Goal: Task Accomplishment & Management: Use online tool/utility

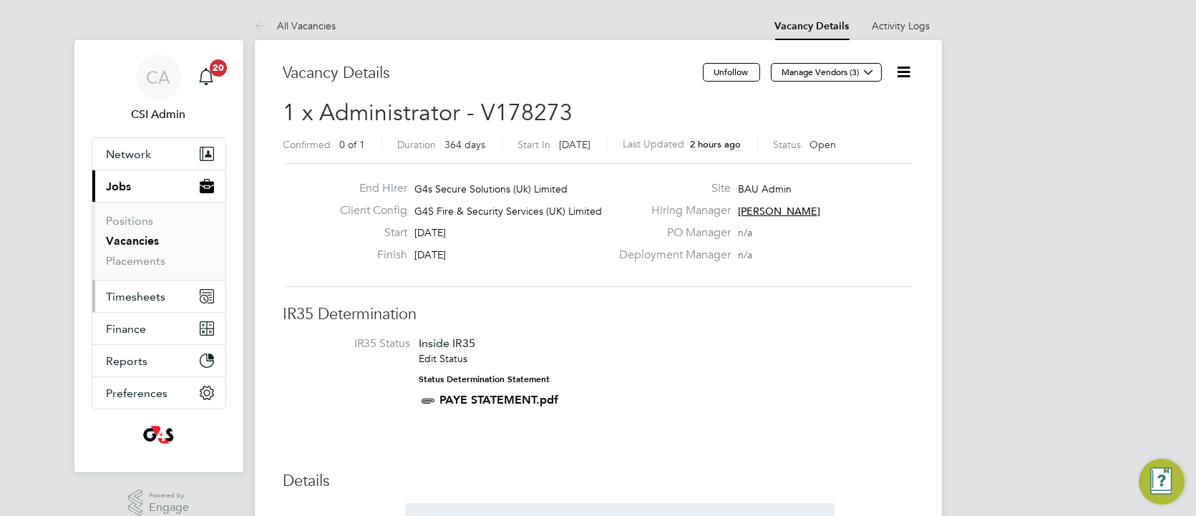
click at [132, 292] on span "Timesheets" at bounding box center [136, 297] width 59 height 14
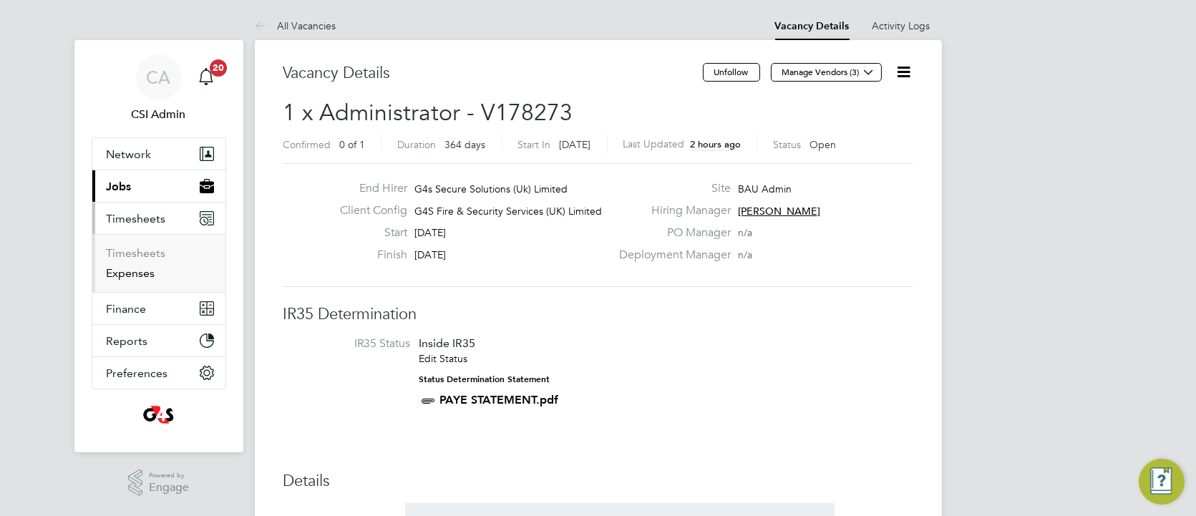
click at [140, 274] on link "Expenses" at bounding box center [131, 273] width 49 height 14
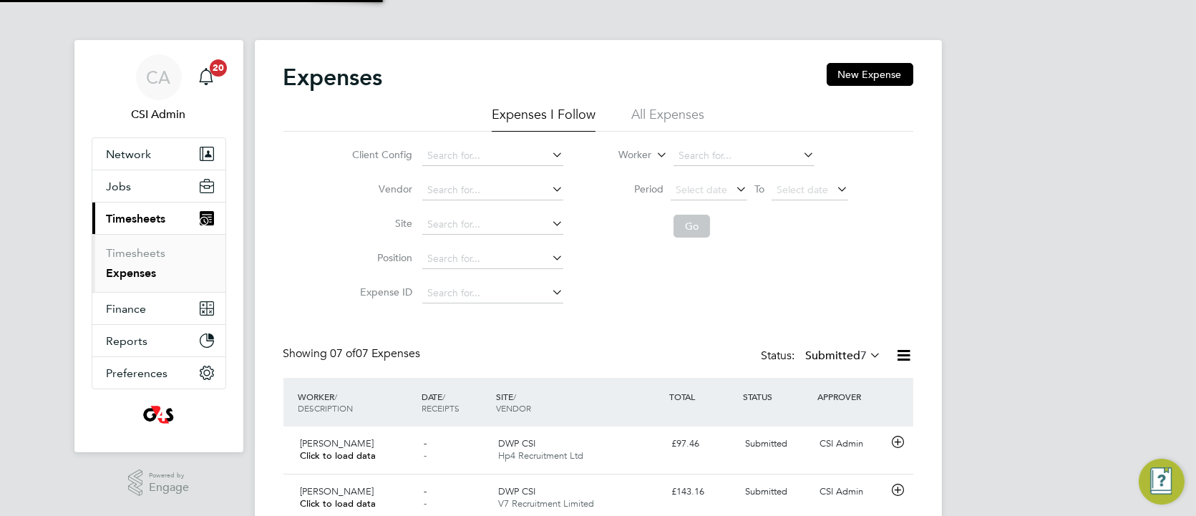
scroll to position [7, 8]
click at [291, 282] on div "Client Config Vendor Site Position Expense ID Worker Period Select date To Sele…" at bounding box center [598, 221] width 630 height 179
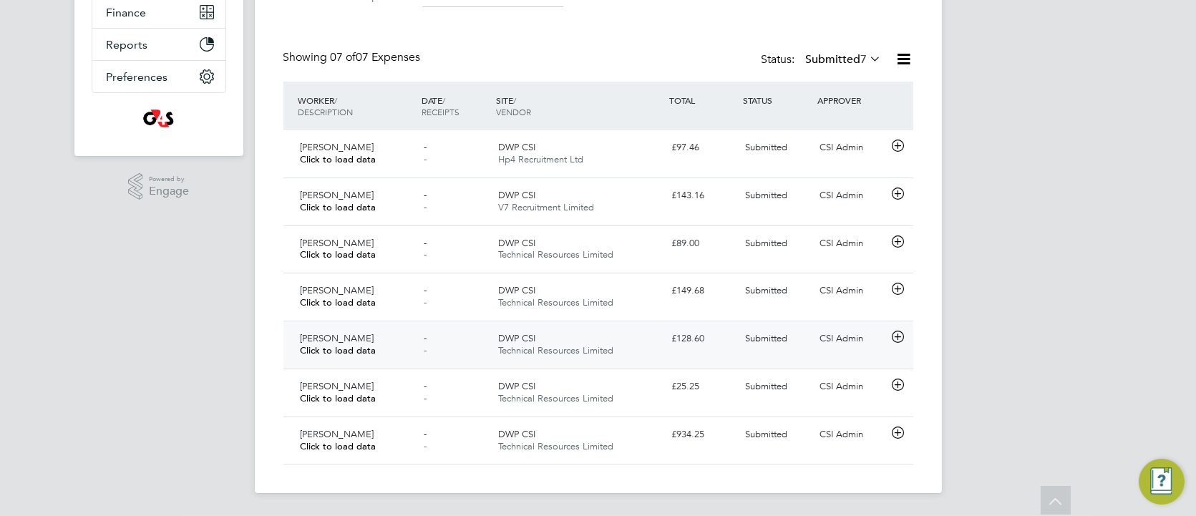
click at [897, 337] on icon at bounding box center [898, 336] width 18 height 11
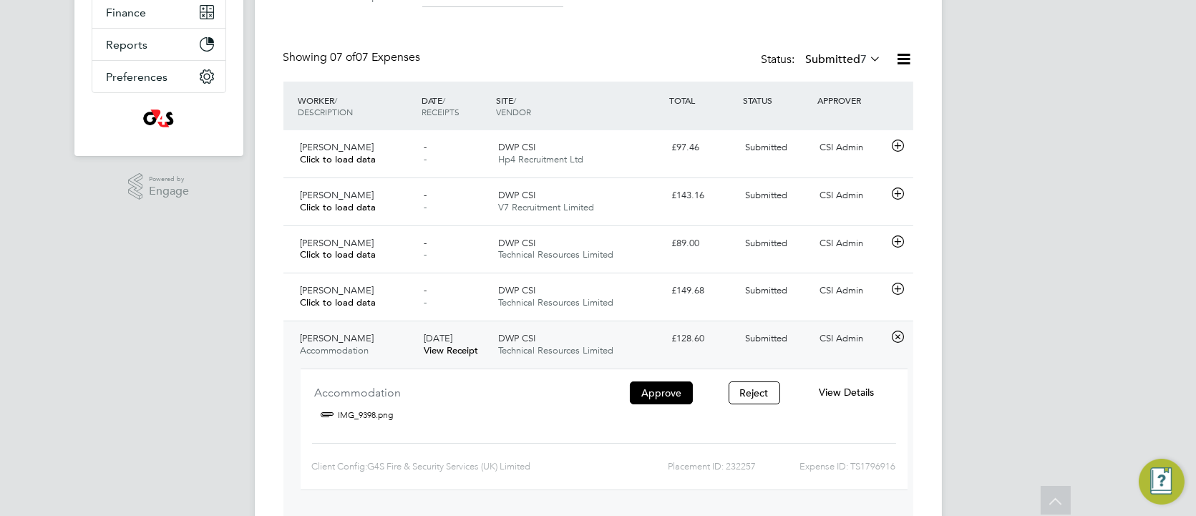
click at [845, 399] on div "View Details" at bounding box center [846, 393] width 92 height 24
click at [842, 395] on span "View Details" at bounding box center [846, 392] width 55 height 13
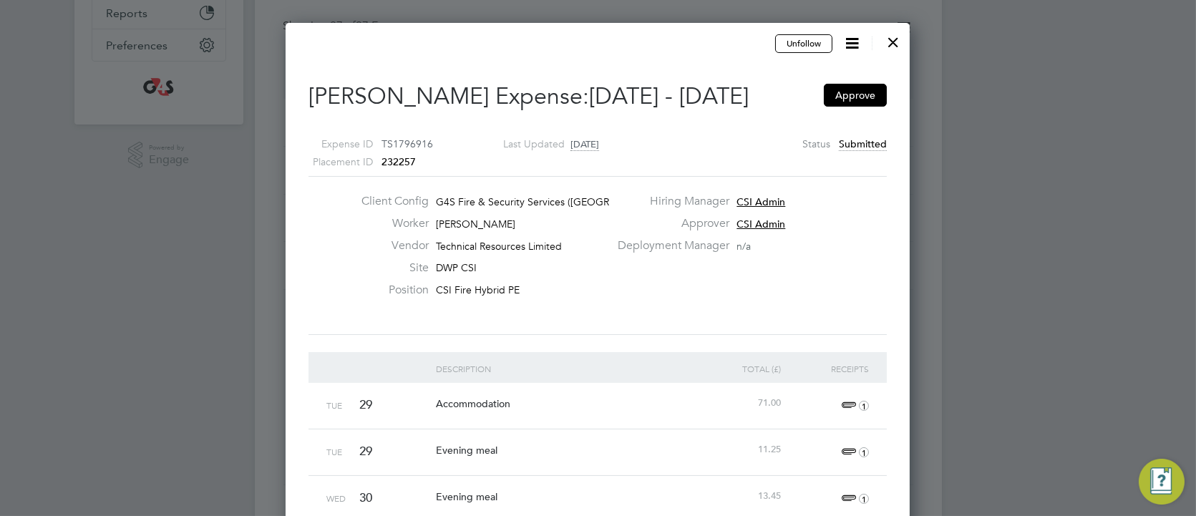
click at [898, 34] on div at bounding box center [893, 39] width 26 height 26
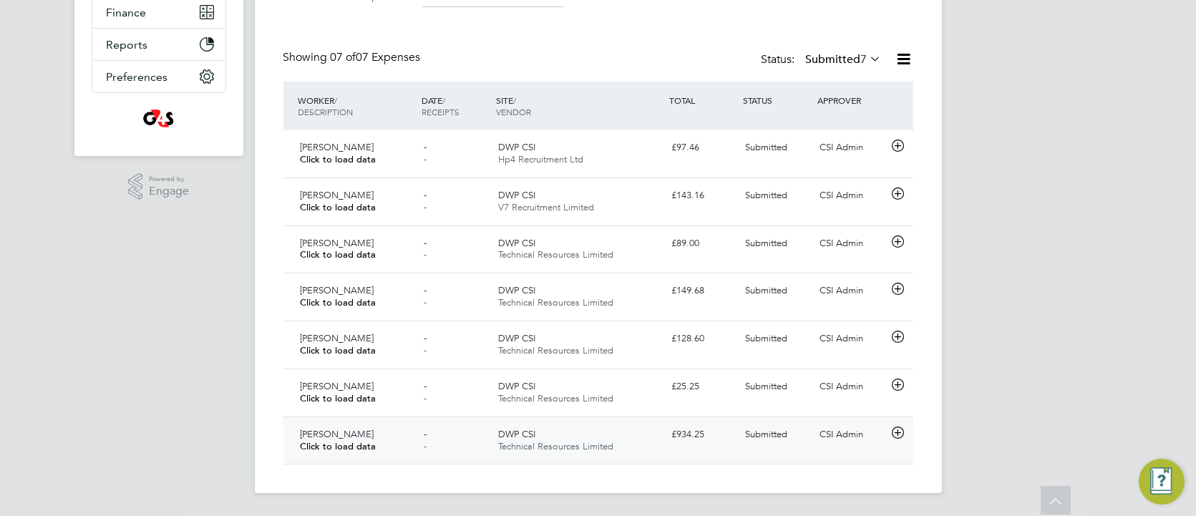
click at [540, 450] on span "Technical Resources Limited" at bounding box center [555, 446] width 115 height 12
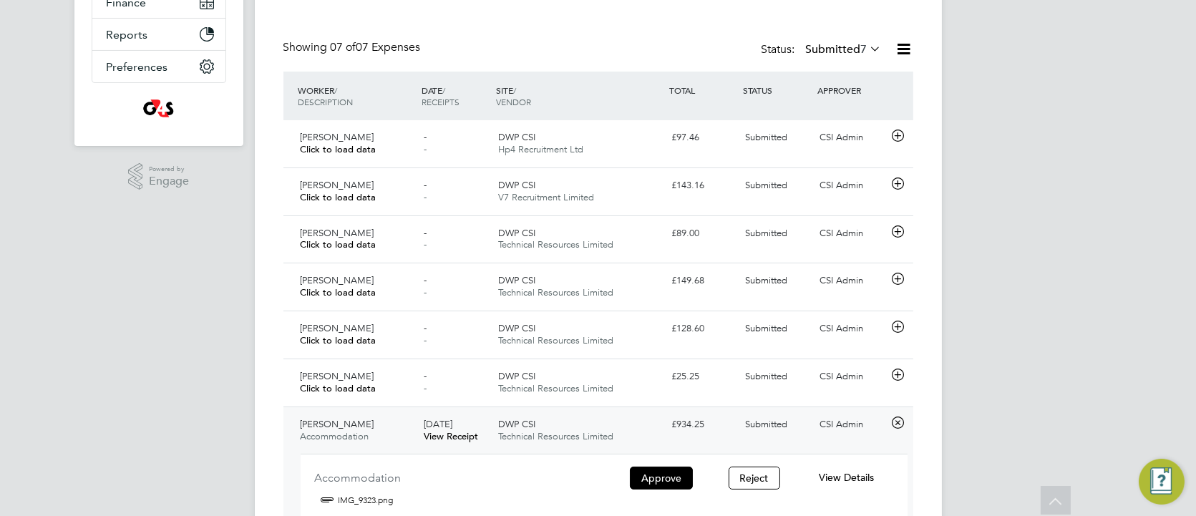
click at [829, 477] on span "View Details" at bounding box center [846, 477] width 55 height 13
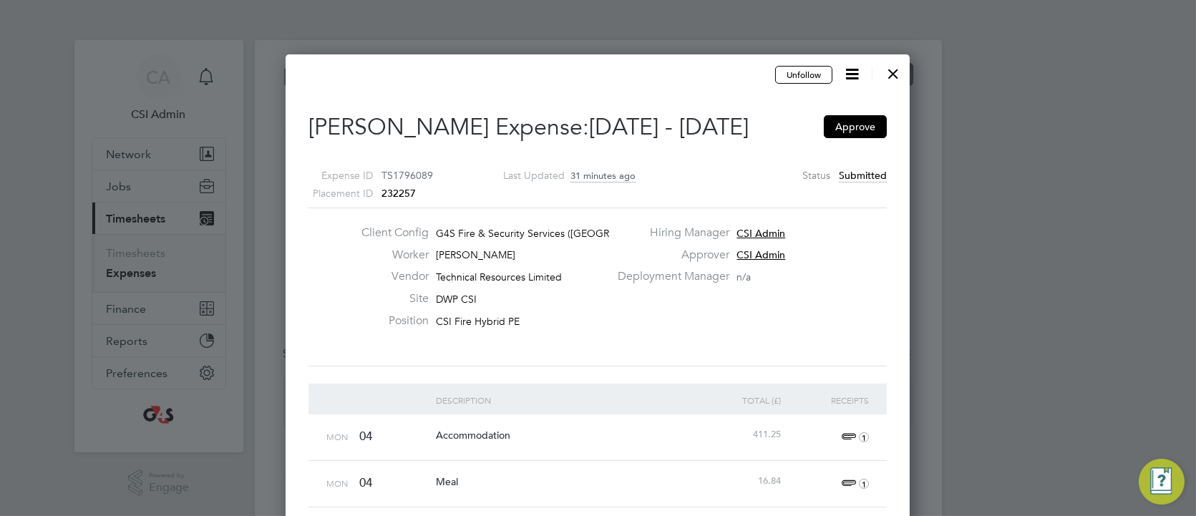
click at [318, 291] on div "Client Config G4S Fire & Security Services ([GEOGRAPHIC_DATA]) Li… Worker [PERS…" at bounding box center [598, 286] width 590 height 123
click at [900, 67] on div at bounding box center [893, 70] width 26 height 26
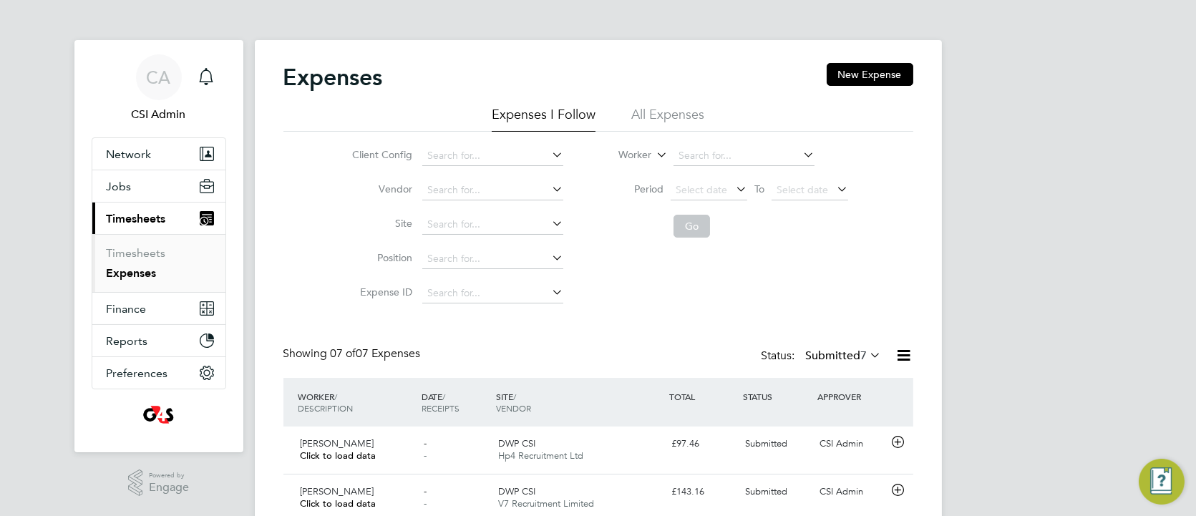
click at [277, 241] on div "Expenses New Expense Expenses I Follow All Expenses Client Config Vendor Site P…" at bounding box center [598, 414] width 687 height 749
click at [281, 230] on div "Expenses New Expense Expenses I Follow All Expenses Client Config Vendor Site P…" at bounding box center [598, 414] width 687 height 749
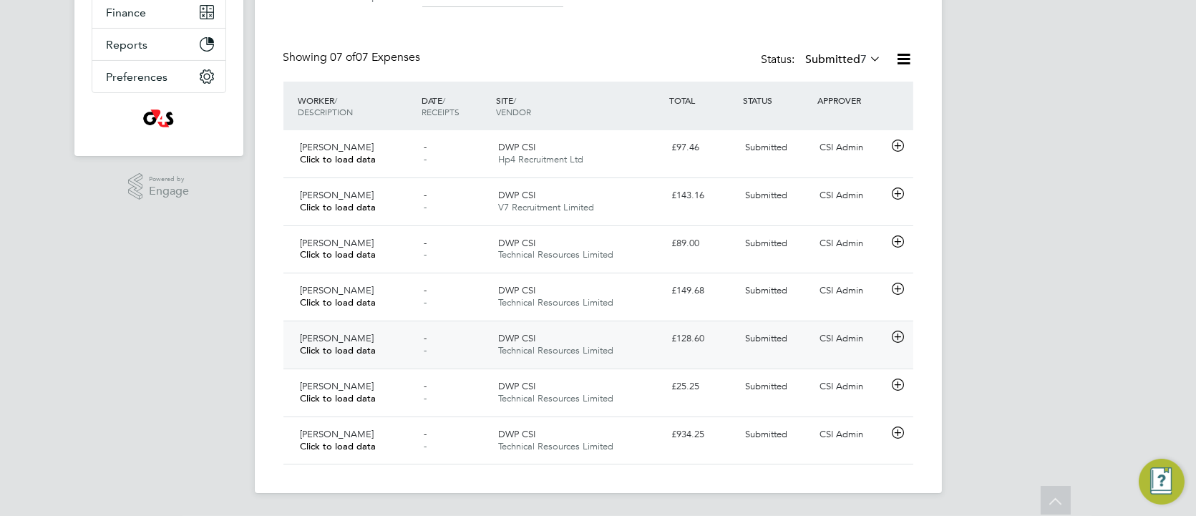
click at [897, 337] on icon at bounding box center [898, 336] width 18 height 11
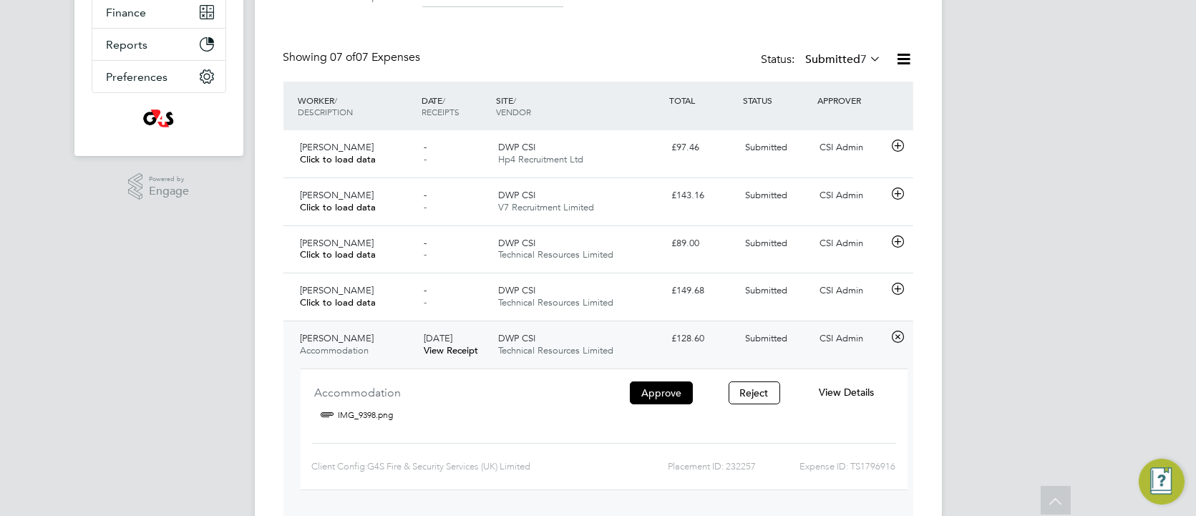
click at [858, 384] on div "View Details" at bounding box center [846, 393] width 92 height 24
click at [855, 386] on span "View Details" at bounding box center [846, 392] width 55 height 13
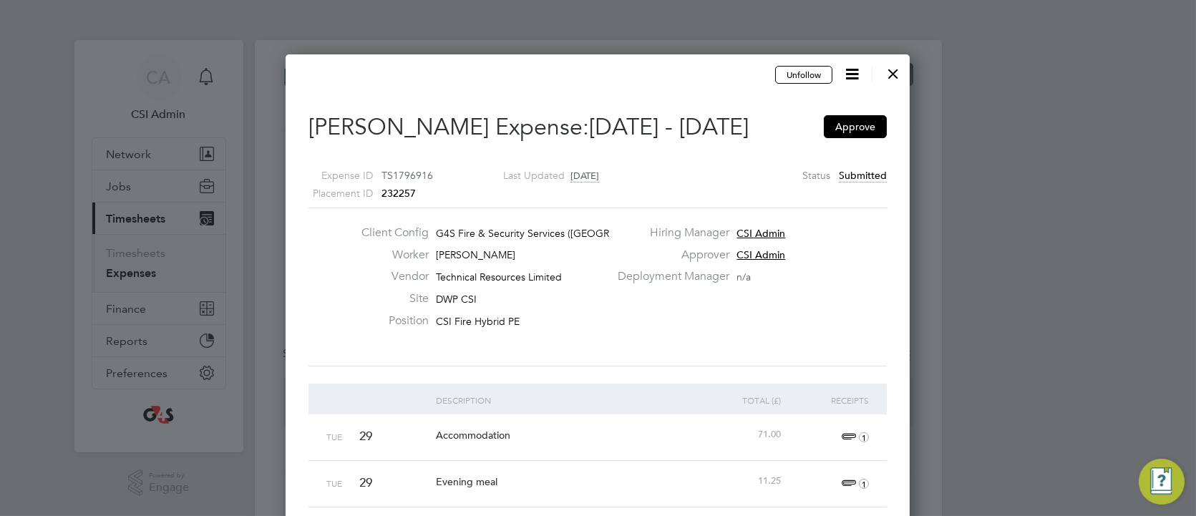
click at [327, 233] on div "Client Config G4S Fire & Security Services ([GEOGRAPHIC_DATA]) Li… Worker [PERS…" at bounding box center [598, 286] width 590 height 123
click at [897, 77] on div at bounding box center [893, 70] width 26 height 26
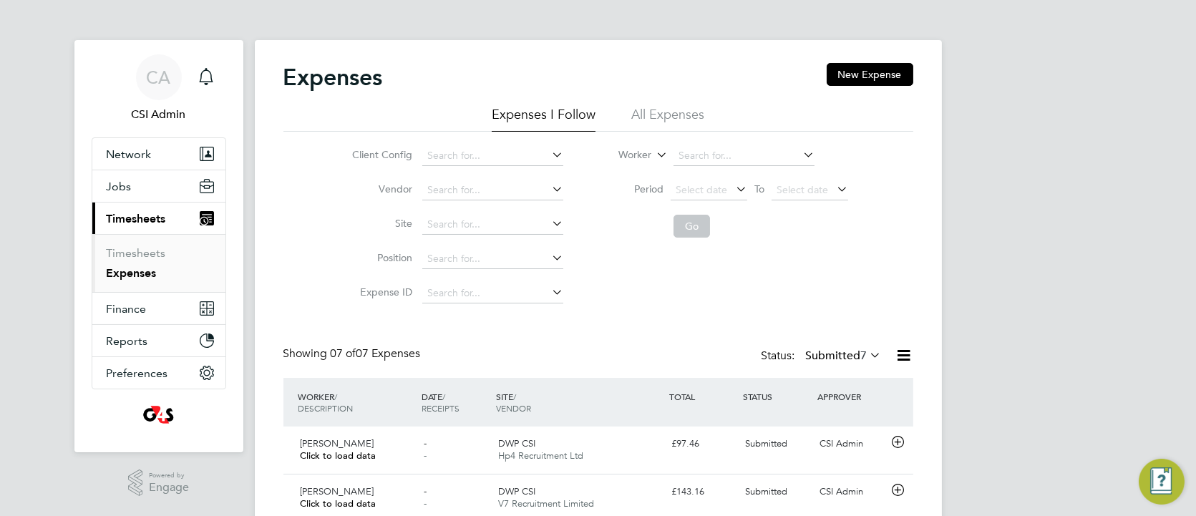
click at [263, 394] on div "Expenses New Expense Expenses I Follow All Expenses Client Config Vendor Site P…" at bounding box center [598, 414] width 687 height 749
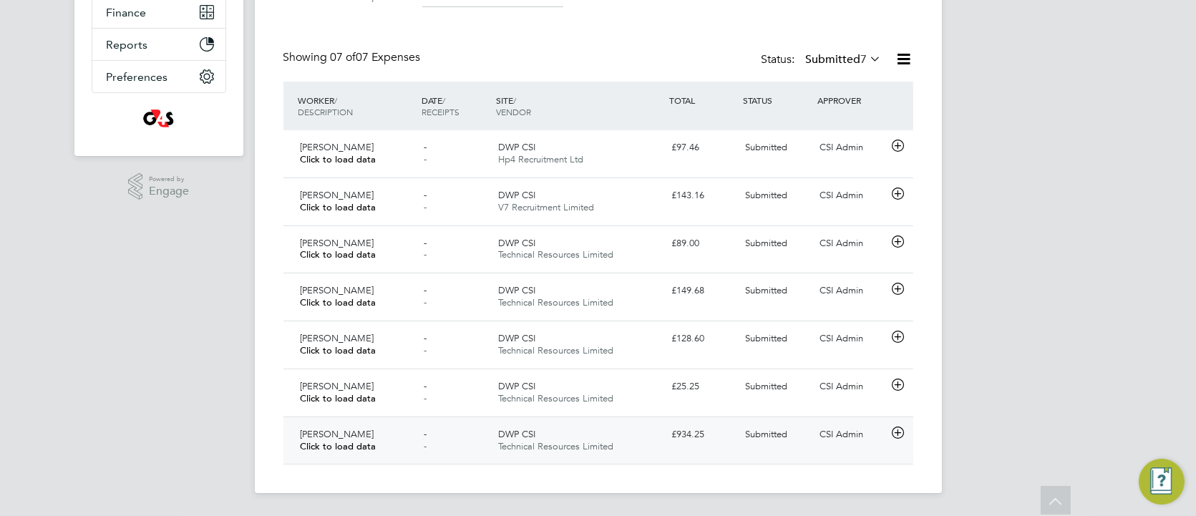
click at [335, 437] on span "[PERSON_NAME]" at bounding box center [338, 434] width 74 height 12
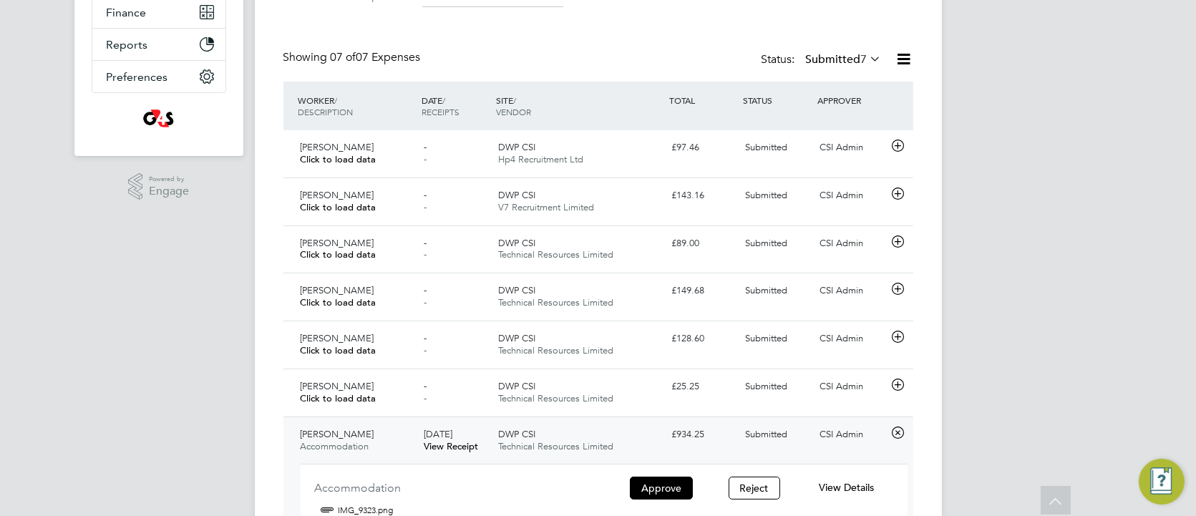
click at [267, 382] on div "Expenses New Expense Expenses I Follow All Expenses Client Config Vendor Site P…" at bounding box center [598, 192] width 687 height 897
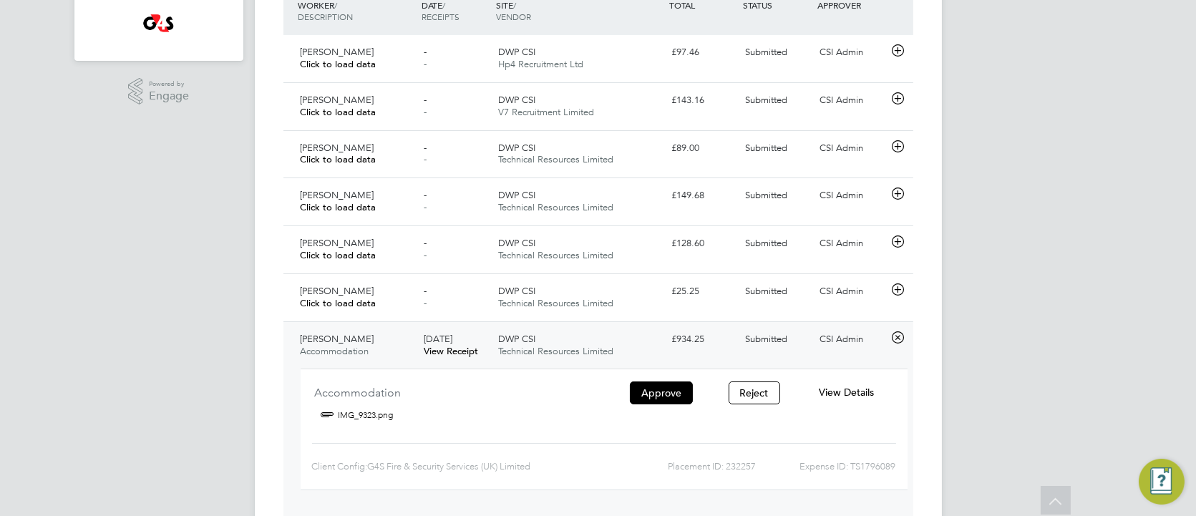
click at [827, 391] on span "View Details" at bounding box center [846, 392] width 55 height 13
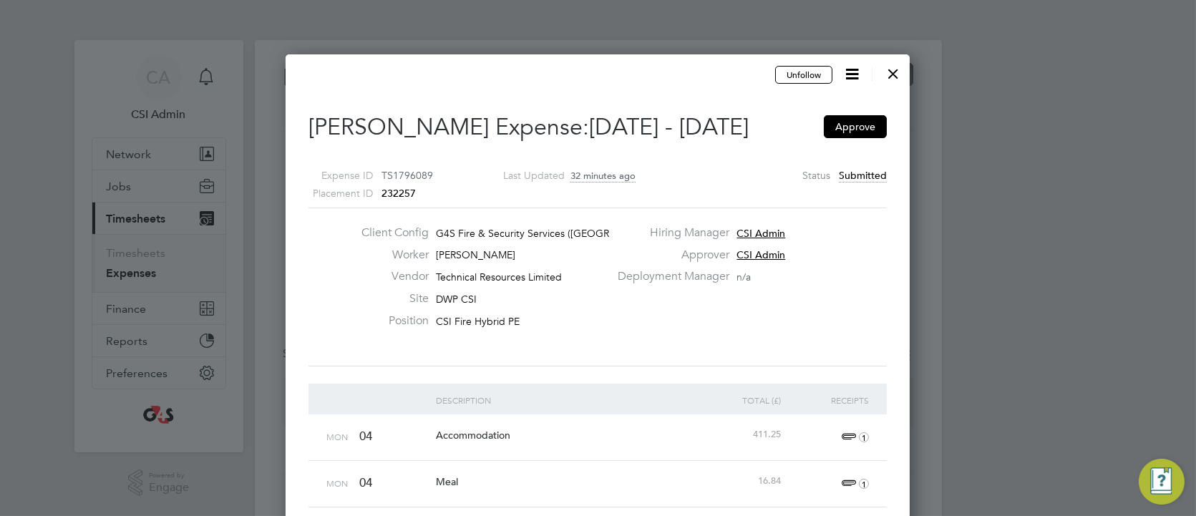
click at [311, 323] on div "Client Config G4S Fire & Security Services ([GEOGRAPHIC_DATA]) Li… Worker [PERS…" at bounding box center [598, 286] width 590 height 123
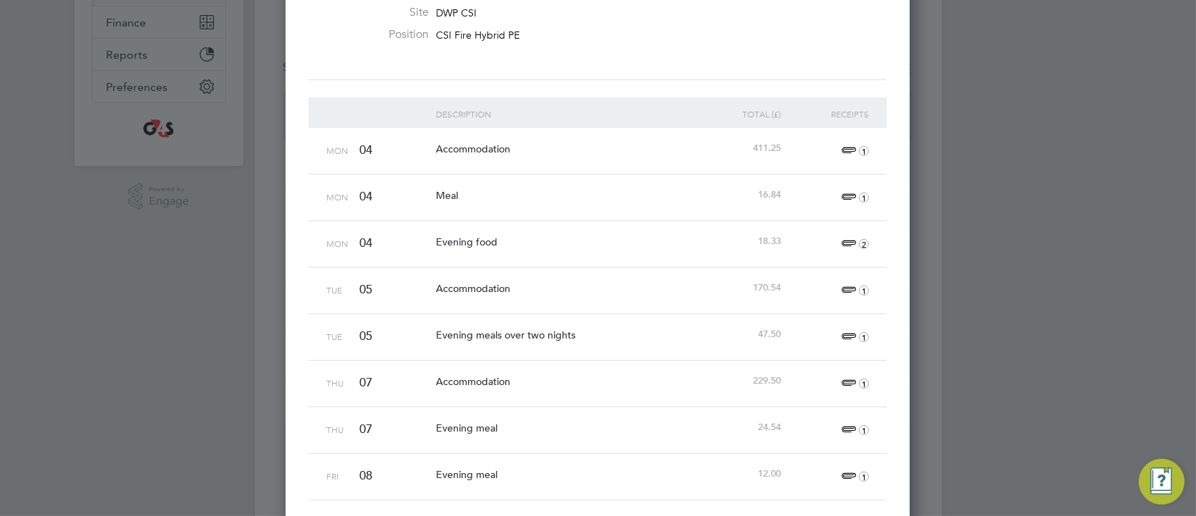
click at [843, 428] on span "1" at bounding box center [853, 430] width 31 height 17
click at [633, 495] on link "IMG_9486.jpeg" at bounding box center [653, 497] width 71 height 21
click at [201, 225] on div at bounding box center [598, 258] width 1196 height 516
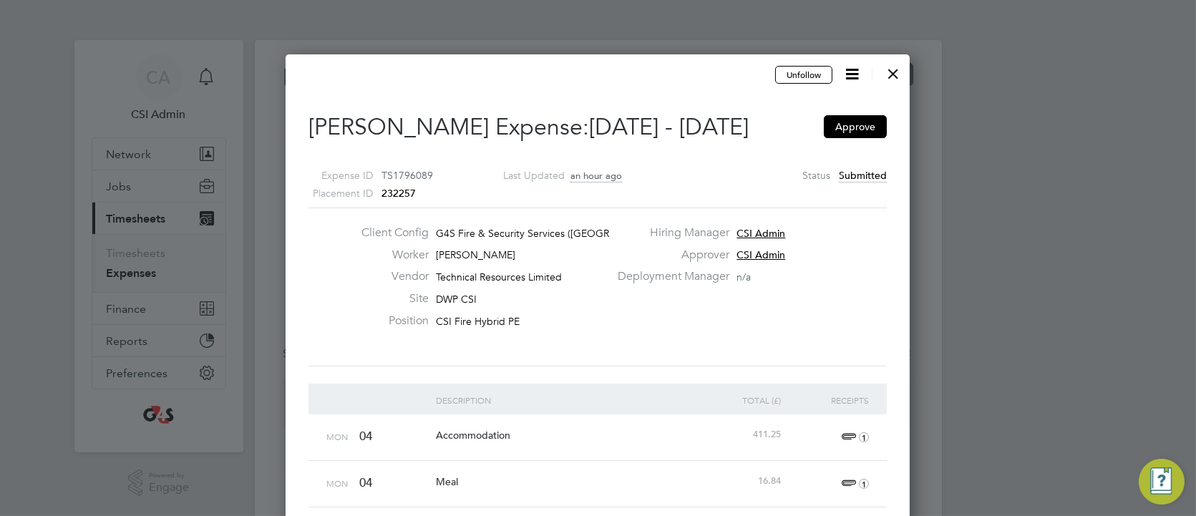
click at [891, 73] on div at bounding box center [893, 70] width 26 height 26
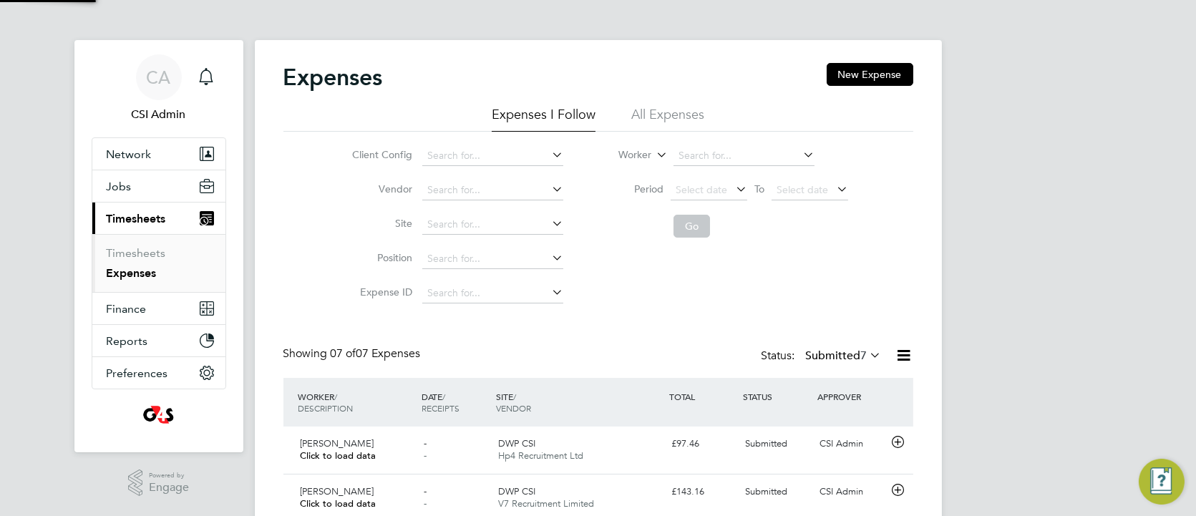
scroll to position [36, 125]
click at [219, 69] on span "1" at bounding box center [218, 67] width 17 height 17
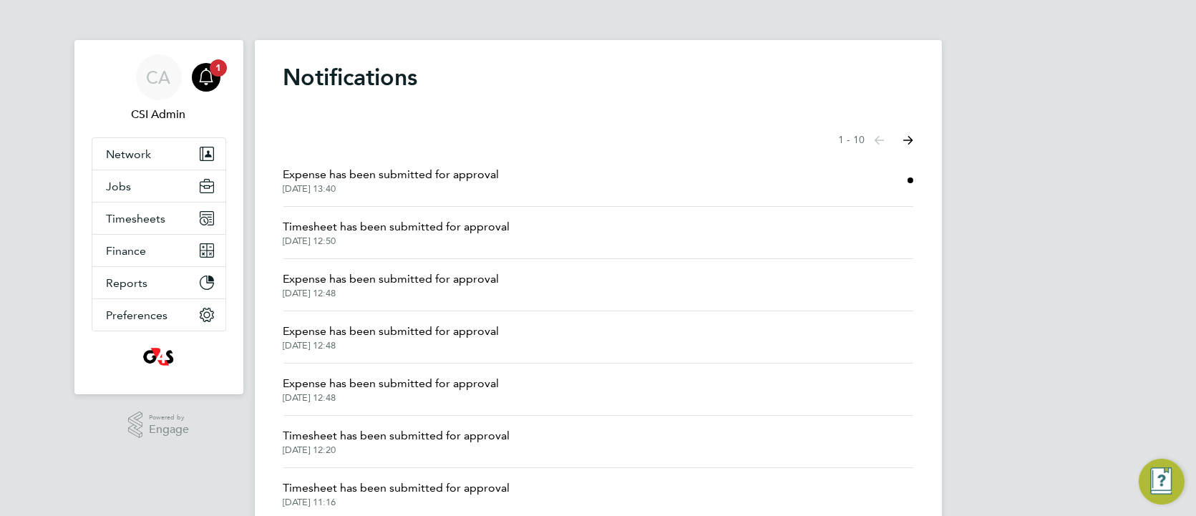
click at [342, 186] on span "[DATE] 13:40" at bounding box center [391, 188] width 216 height 11
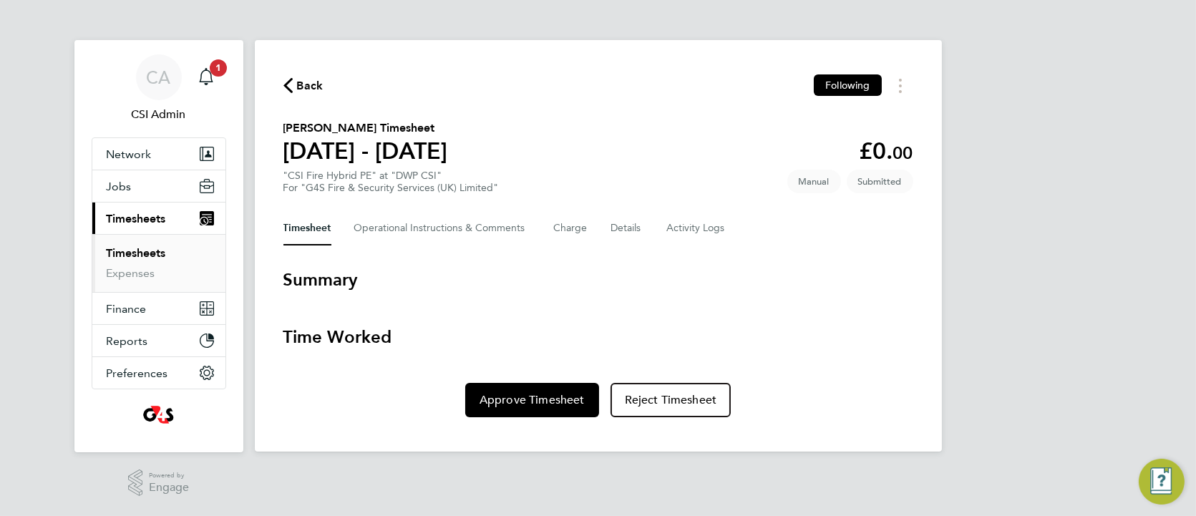
click at [145, 253] on link "Timesheets" at bounding box center [136, 253] width 59 height 14
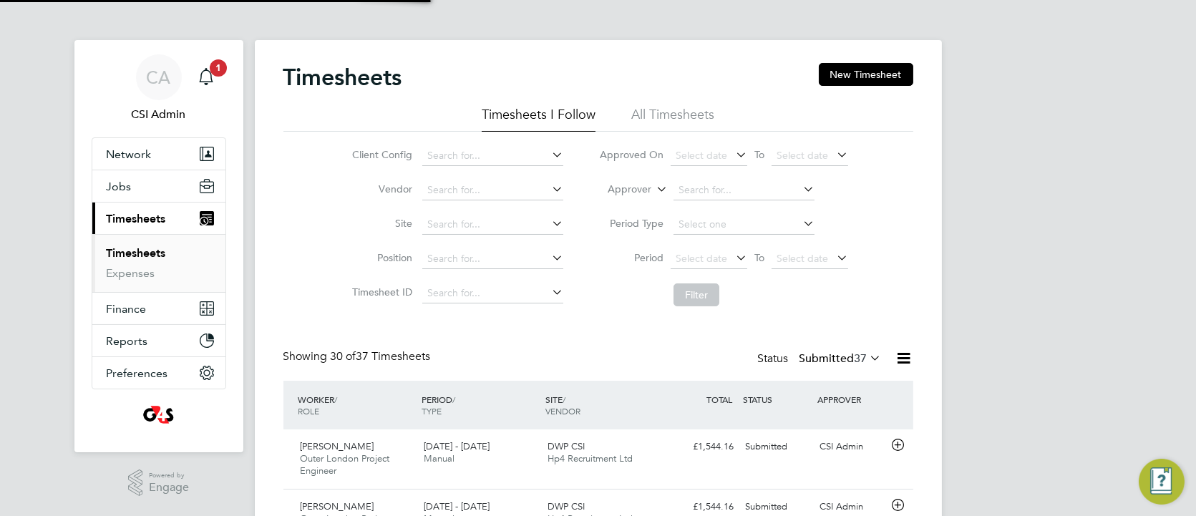
scroll to position [48, 125]
click at [460, 189] on input at bounding box center [492, 190] width 141 height 20
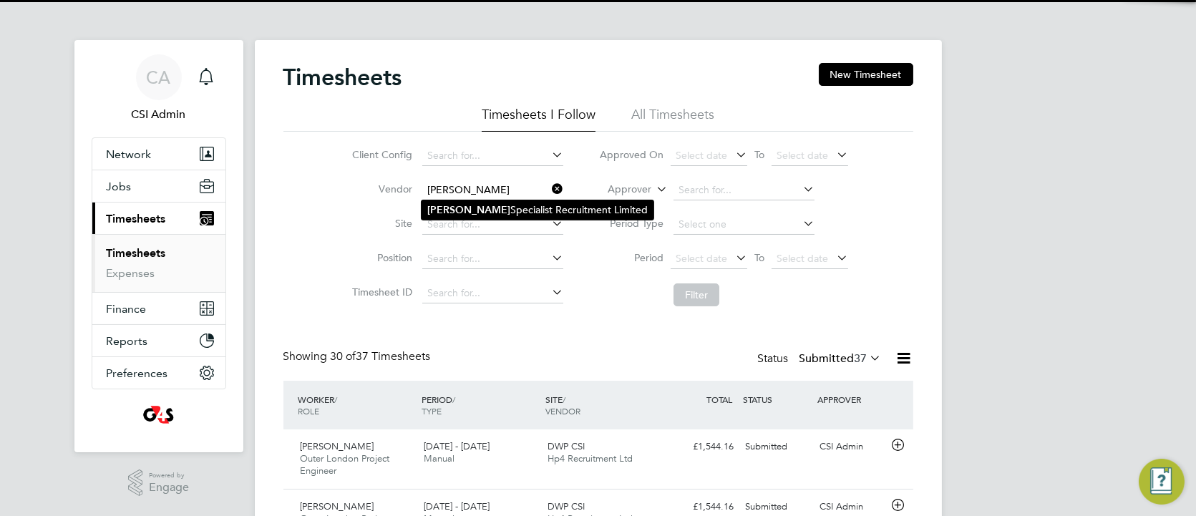
click at [478, 211] on li "[PERSON_NAME] Specialist Recruitment Limited" at bounding box center [538, 209] width 232 height 19
type input "[PERSON_NAME] Specialist Recruitment Limited"
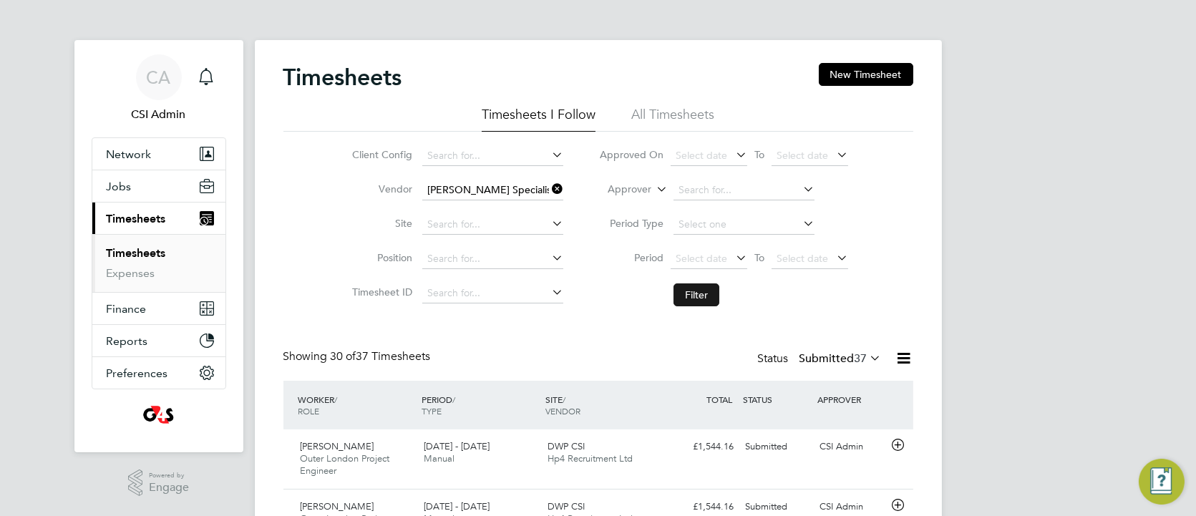
click at [687, 303] on button "Filter" at bounding box center [697, 294] width 46 height 23
